Goal: Check status: Check status

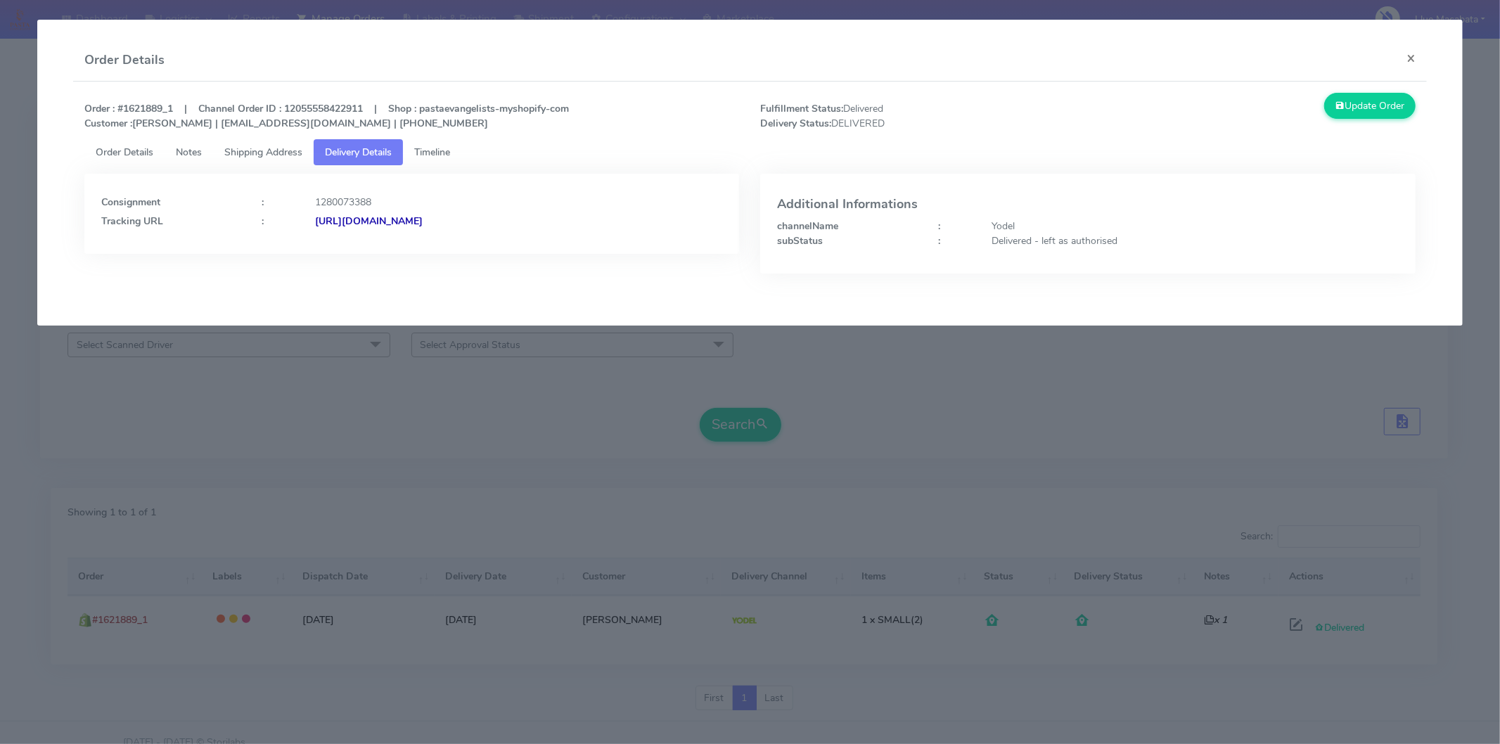
click at [1401, 51] on button "×" at bounding box center [1411, 57] width 32 height 37
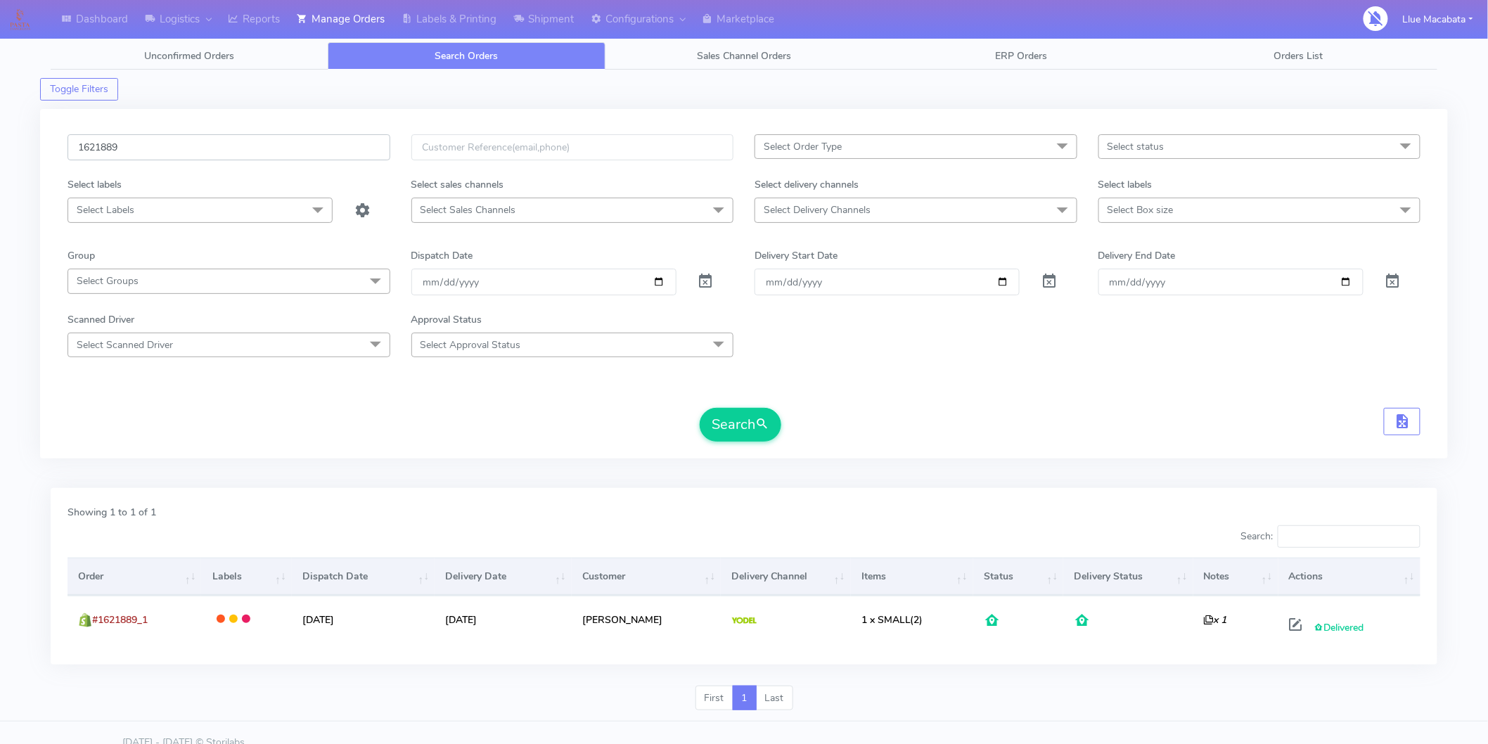
click at [163, 148] on input "1621889" at bounding box center [229, 147] width 323 height 26
paste input "19400"
type input "1619400"
drag, startPoint x: 733, startPoint y: 412, endPoint x: 713, endPoint y: 419, distance: 20.9
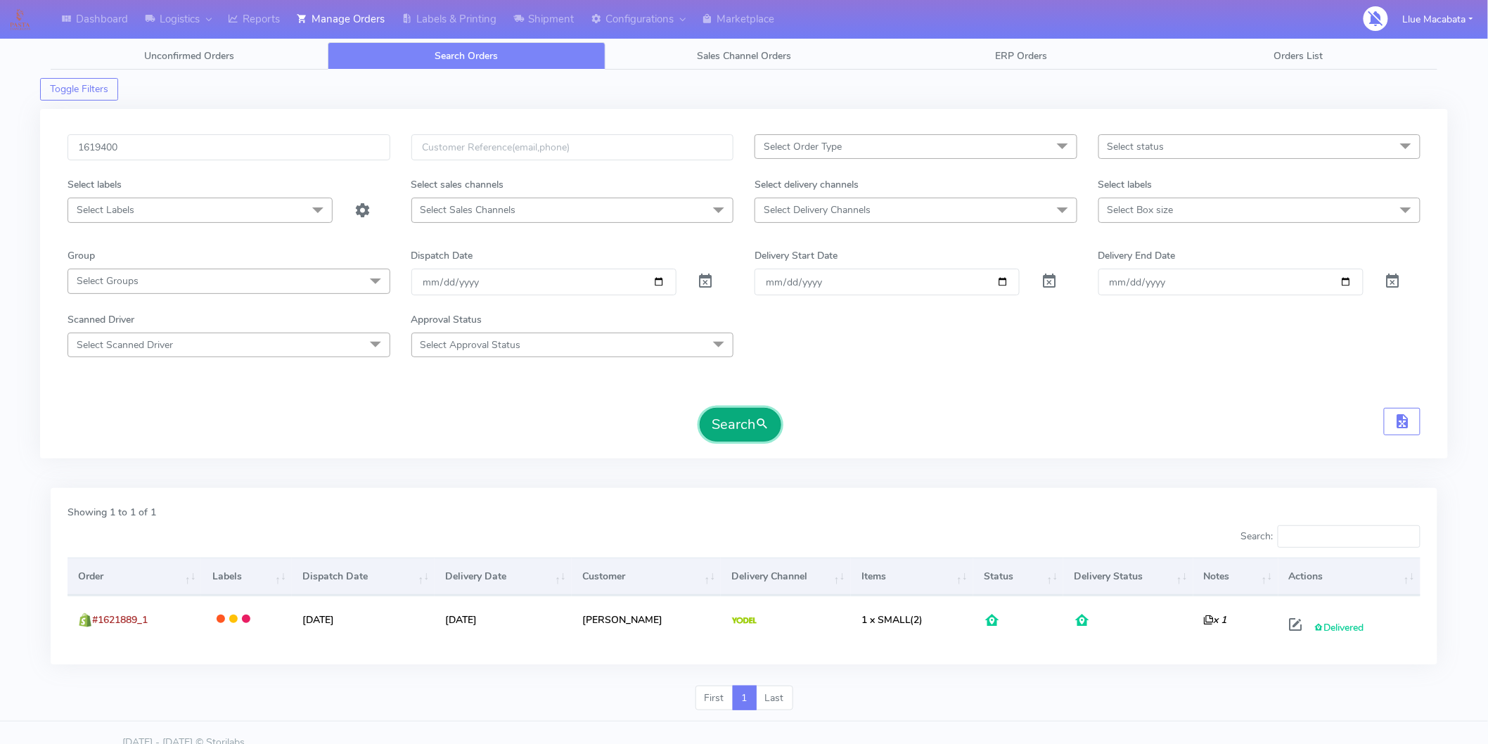
click at [731, 412] on button "Search" at bounding box center [741, 425] width 82 height 34
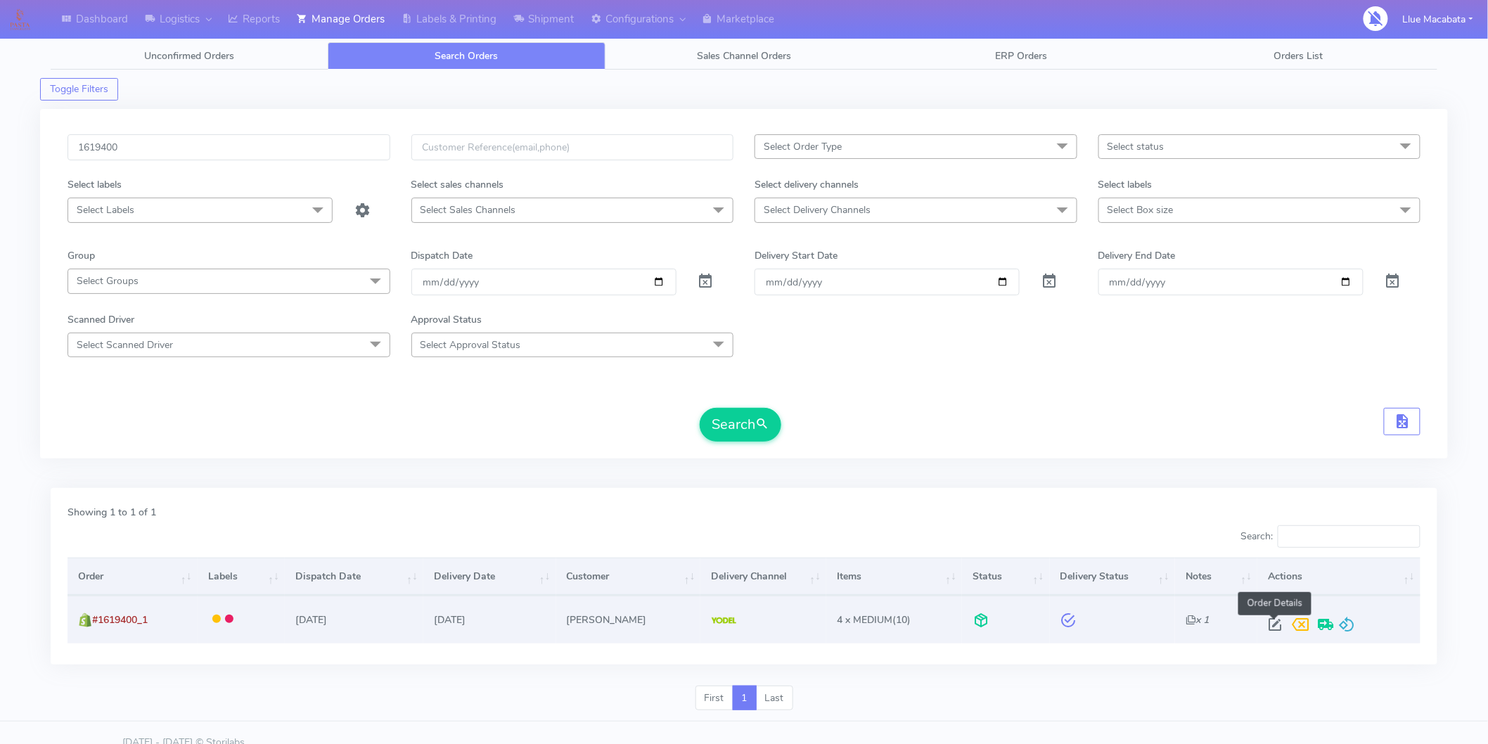
click at [1270, 621] on span at bounding box center [1274, 627] width 25 height 13
select select "5"
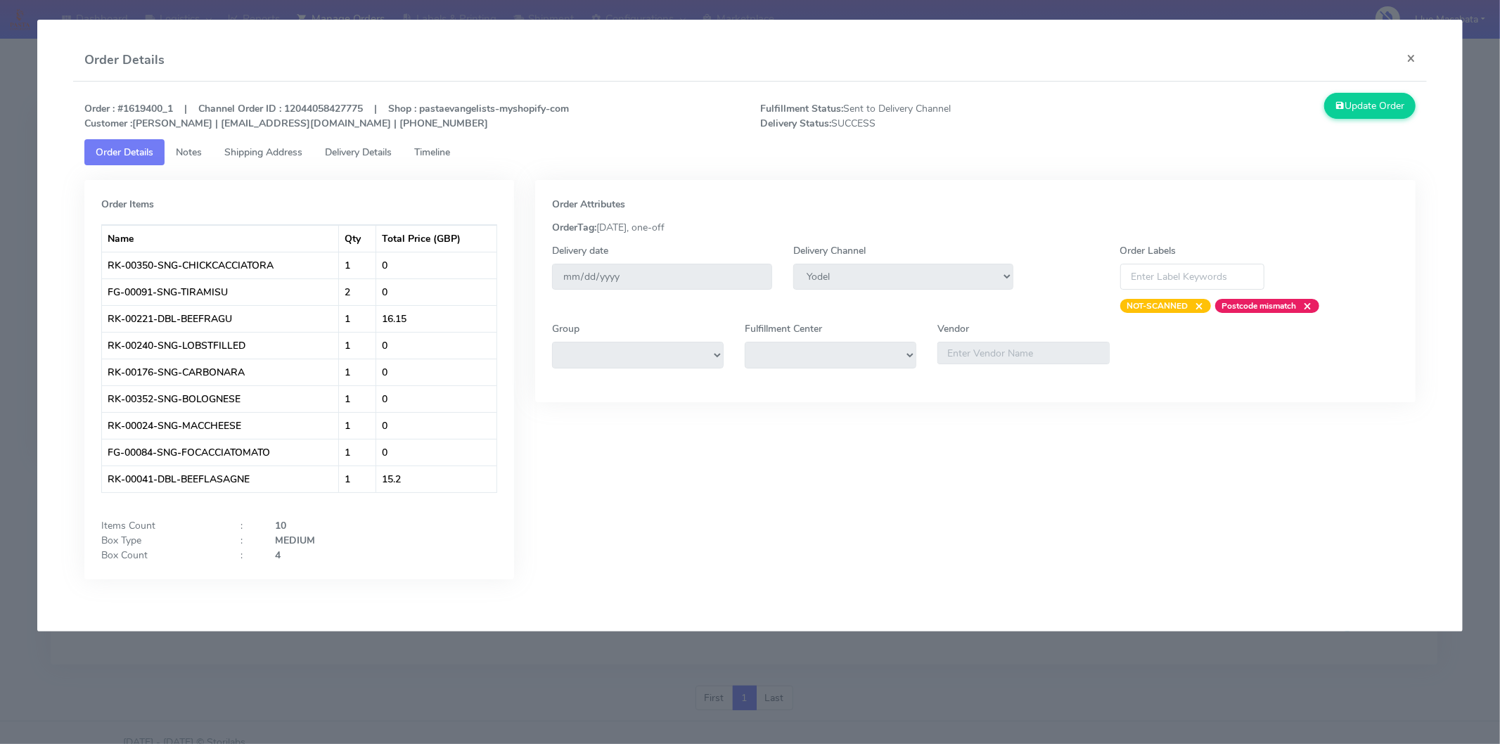
click at [439, 155] on span "Timeline" at bounding box center [432, 152] width 36 height 13
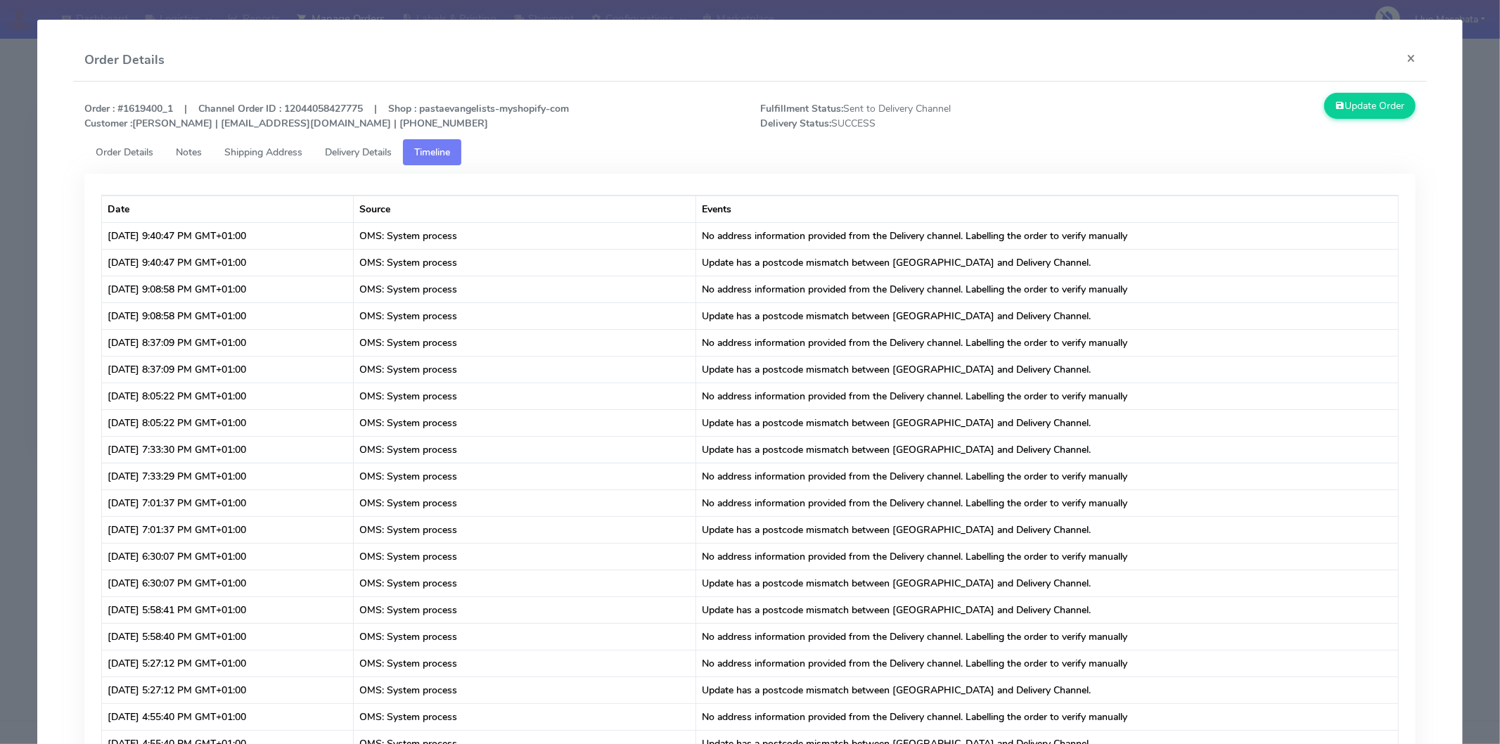
click at [373, 155] on span "Delivery Details" at bounding box center [358, 152] width 67 height 13
